Goal: Find specific page/section: Find specific page/section

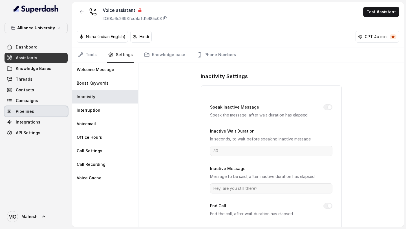
scroll to position [49, 0]
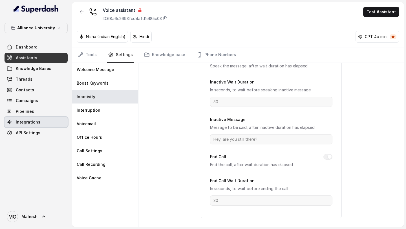
click at [33, 122] on span "Integrations" at bounding box center [28, 122] width 25 height 6
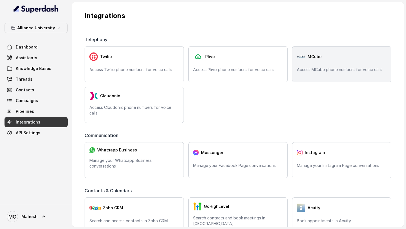
click at [314, 62] on div "MCube" at bounding box center [342, 56] width 90 height 11
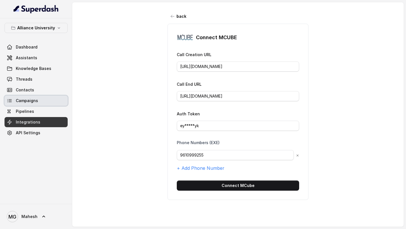
click at [44, 98] on link "Campaigns" at bounding box center [36, 101] width 63 height 10
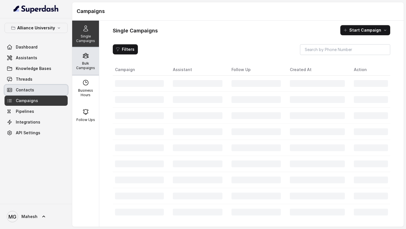
click at [80, 63] on p "Bulk Campaigns" at bounding box center [85, 65] width 22 height 9
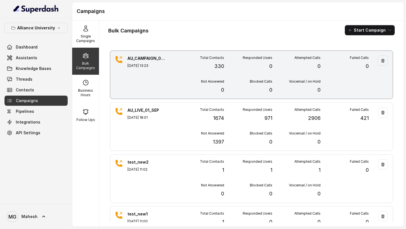
click at [185, 74] on div "Total Contacts 330 Responded Users 0 Attempted Calls 0 Failed Calls 0 Not Answe…" at bounding box center [272, 75] width 193 height 38
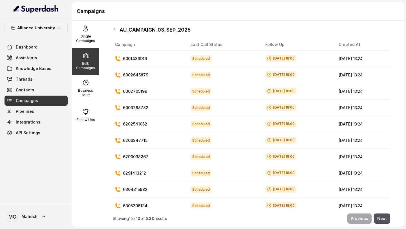
click at [114, 28] on icon at bounding box center [115, 30] width 5 height 5
